Goal: Task Accomplishment & Management: Manage account settings

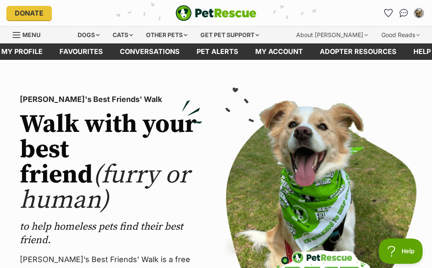
click at [413, 16] on button "My account" at bounding box center [419, 13] width 14 height 14
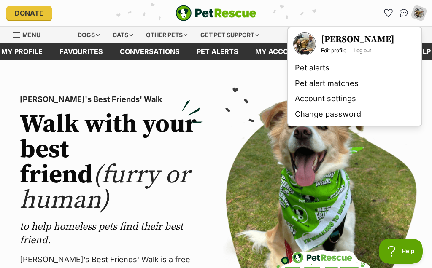
click at [345, 36] on h3 "[PERSON_NAME]" at bounding box center [357, 40] width 73 height 12
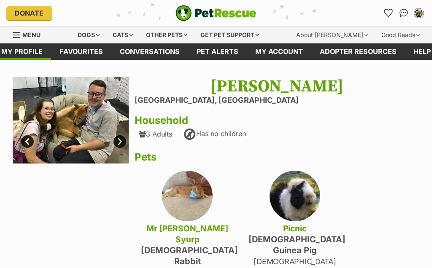
click at [94, 122] on img at bounding box center [71, 120] width 116 height 87
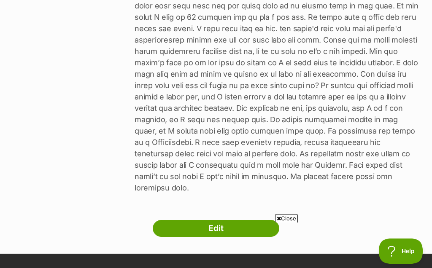
scroll to position [631, 0]
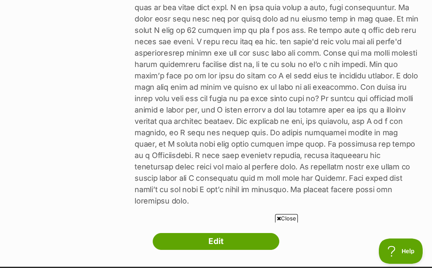
click at [245, 233] on link "Edit" at bounding box center [216, 241] width 127 height 17
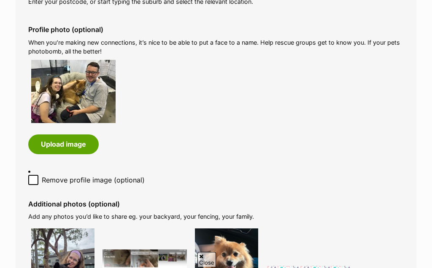
click at [73, 138] on button "Upload image" at bounding box center [63, 144] width 70 height 19
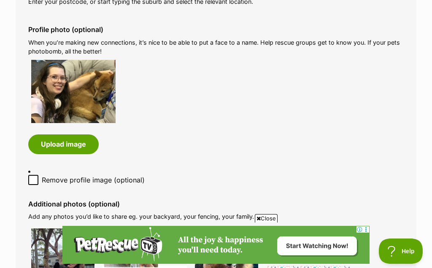
click at [371, 31] on label "Profile photo (optional)" at bounding box center [216, 30] width 376 height 8
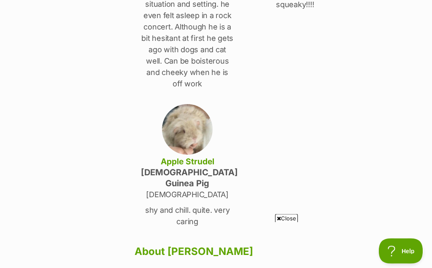
scroll to position [331, 0]
